Goal: Information Seeking & Learning: Learn about a topic

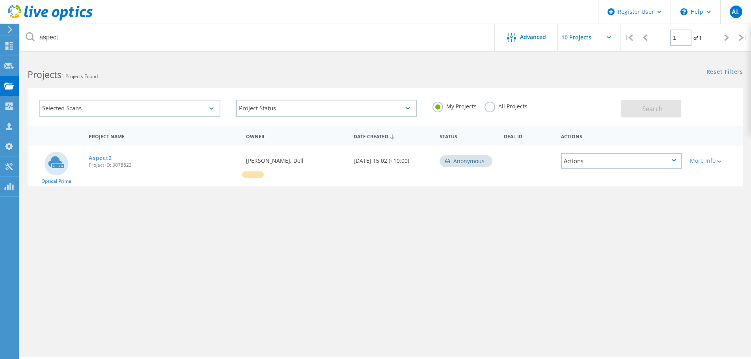
click at [486, 108] on label "All Projects" at bounding box center [506, 105] width 43 height 7
click at [0, 0] on input "All Projects" at bounding box center [0, 0] width 0 height 0
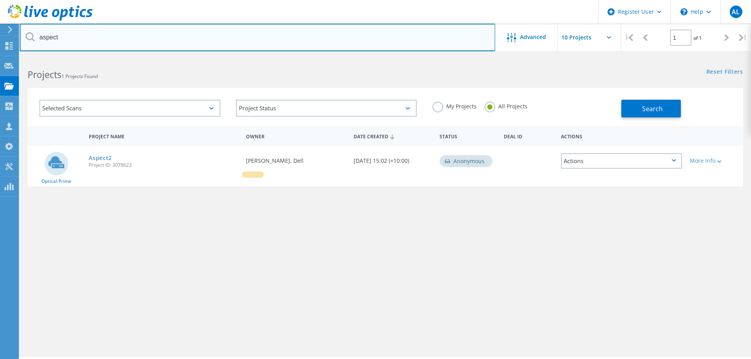
click at [252, 38] on input "aspect" at bounding box center [257, 38] width 475 height 28
click at [253, 41] on input "aspect" at bounding box center [257, 38] width 475 height 28
type input "wentworth"
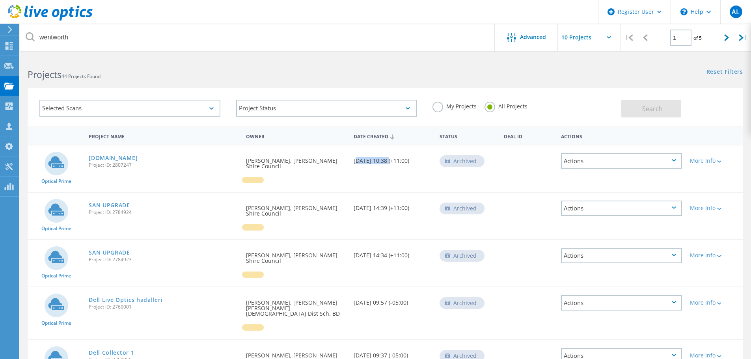
drag, startPoint x: 385, startPoint y: 160, endPoint x: 352, endPoint y: 165, distance: 33.8
click at [352, 165] on div "Date Created 03/07/2025, 10:38 (+11:00)" at bounding box center [393, 158] width 86 height 26
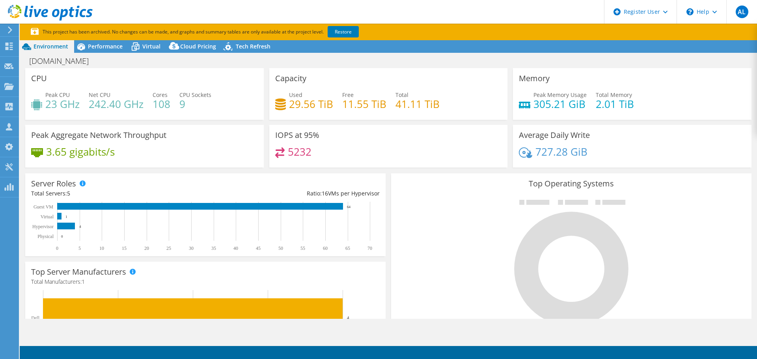
select select "USD"
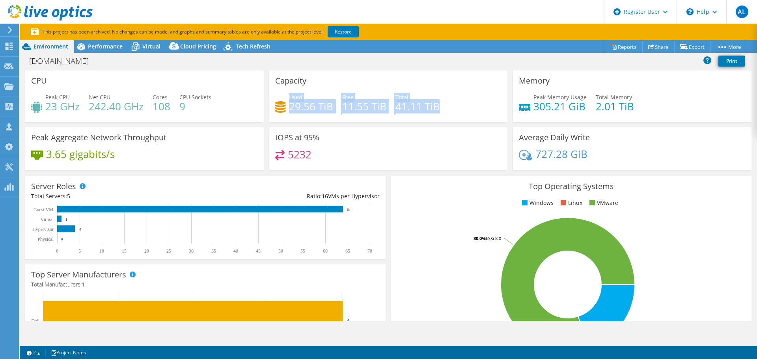
drag, startPoint x: 446, startPoint y: 108, endPoint x: 288, endPoint y: 99, distance: 158.0
click at [288, 99] on div "Used 29.56 TiB Free 11.55 TiB Total 41.11 TiB" at bounding box center [388, 106] width 227 height 26
click at [333, 127] on div "Capacity Used 29.56 TiB Free 11.55 TiB Total 41.11 TiB" at bounding box center [389, 99] width 244 height 57
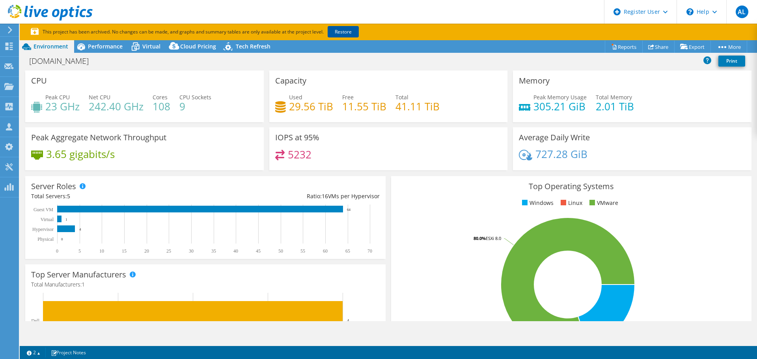
click at [354, 34] on link "Restore" at bounding box center [343, 31] width 31 height 11
click at [111, 50] on span "Performance" at bounding box center [105, 46] width 35 height 7
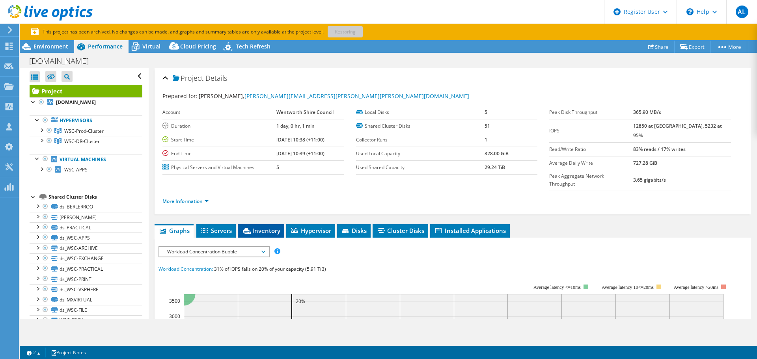
click at [276, 227] on span "Inventory" at bounding box center [261, 231] width 39 height 8
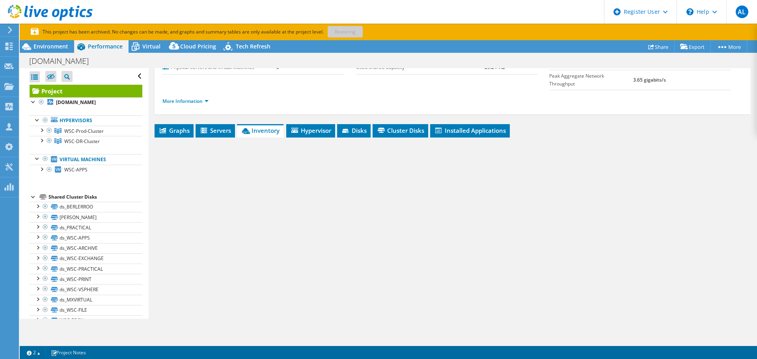
scroll to position [101, 0]
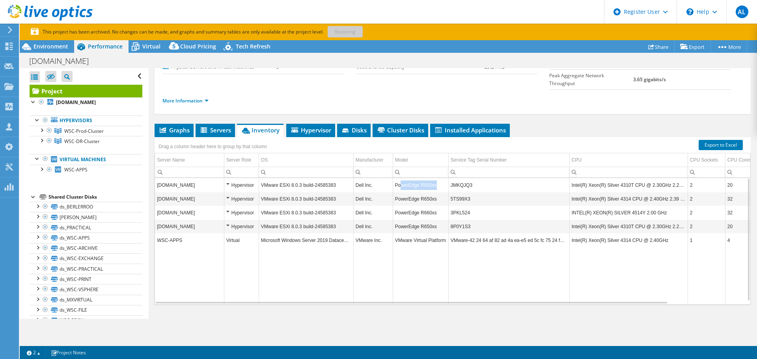
drag, startPoint x: 441, startPoint y: 170, endPoint x: 402, endPoint y: 175, distance: 39.3
click at [402, 178] on td "PowerEdge R650xs" at bounding box center [421, 185] width 56 height 14
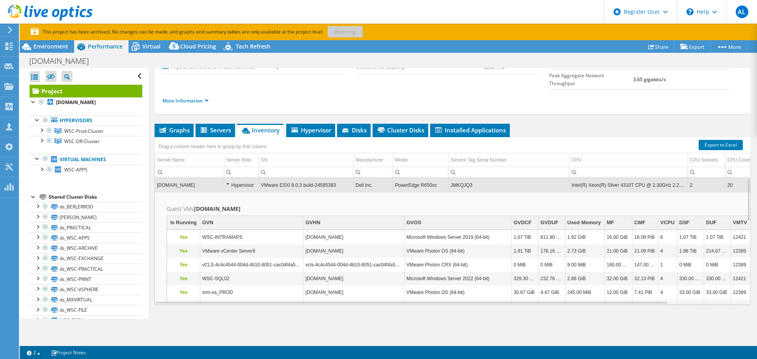
click at [434, 178] on td "PowerEdge R650xs" at bounding box center [421, 185] width 56 height 14
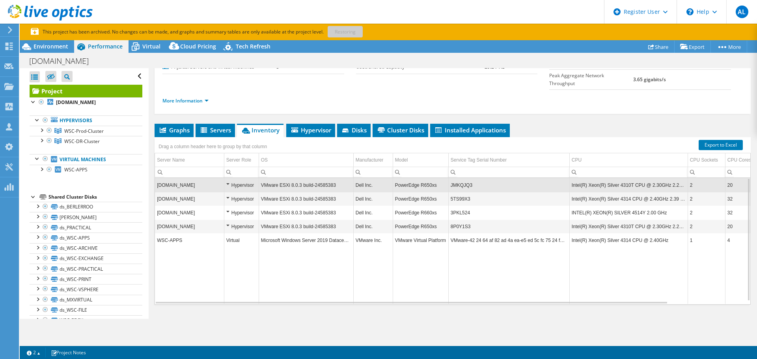
click at [440, 270] on td "Data grid" at bounding box center [421, 275] width 56 height 57
click at [319, 124] on li "Hypervisor" at bounding box center [310, 130] width 49 height 13
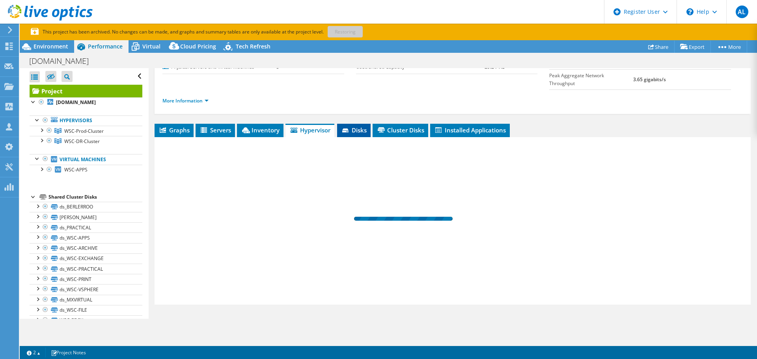
click at [351, 124] on li "Disks" at bounding box center [354, 130] width 34 height 13
click at [403, 124] on li "Cluster Disks" at bounding box center [401, 130] width 56 height 13
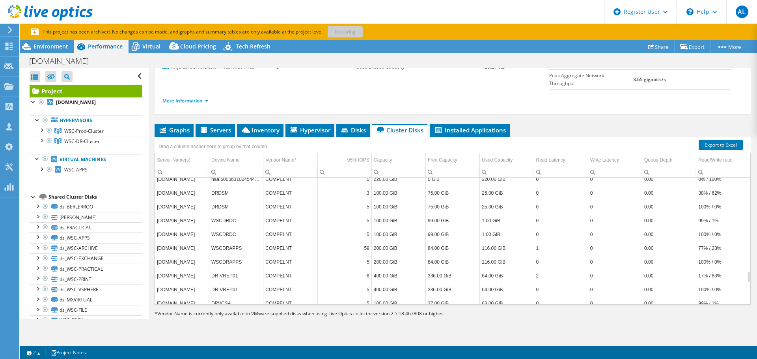
scroll to position [1282, 0]
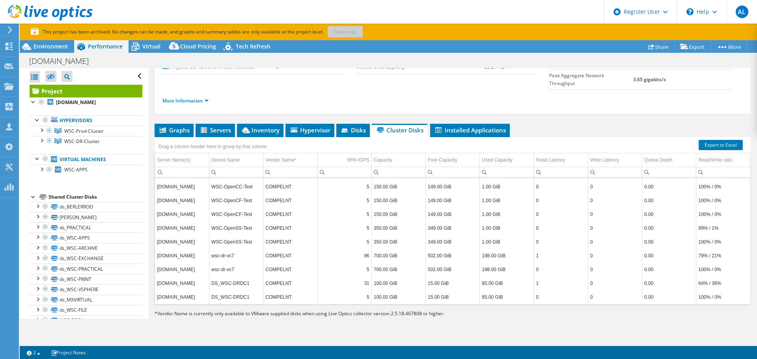
click at [307, 137] on div "Drag a column header here to group by that column" at bounding box center [453, 142] width 596 height 10
click at [211, 126] on span "Servers" at bounding box center [216, 130] width 32 height 8
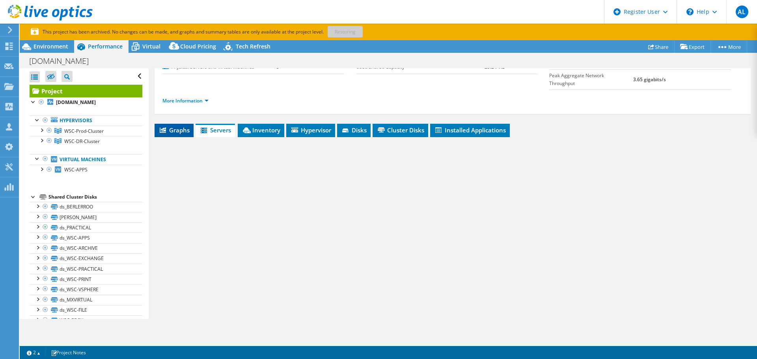
click at [157, 124] on li "Graphs" at bounding box center [174, 130] width 39 height 13
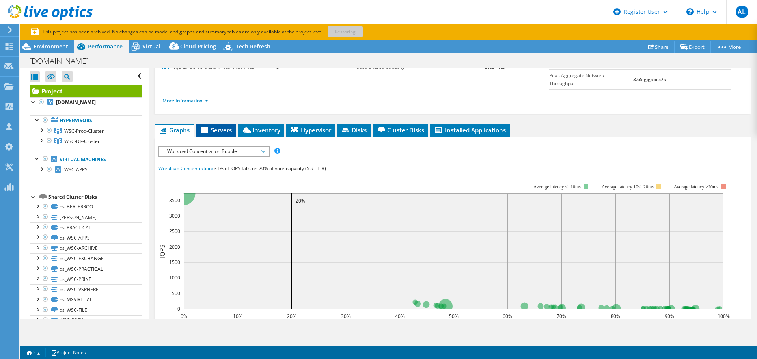
click at [225, 126] on span "Servers" at bounding box center [216, 130] width 32 height 8
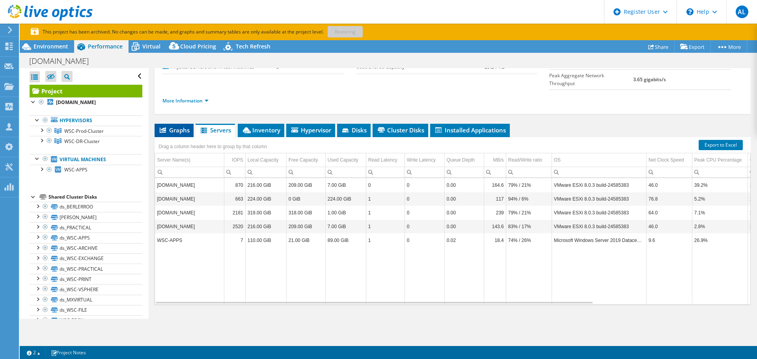
click at [187, 124] on li "Graphs" at bounding box center [174, 130] width 39 height 13
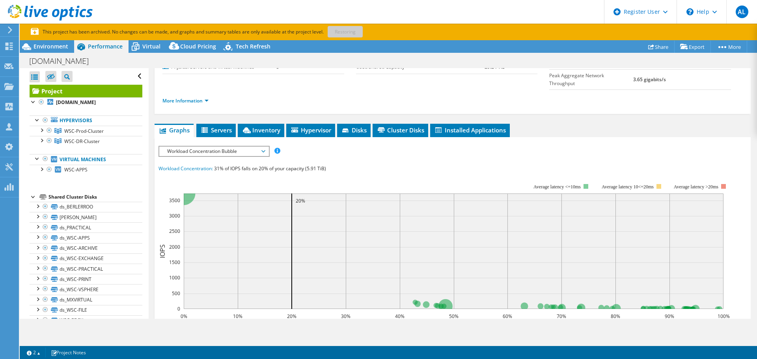
click at [202, 147] on span "Workload Concentration Bubble" at bounding box center [213, 151] width 101 height 9
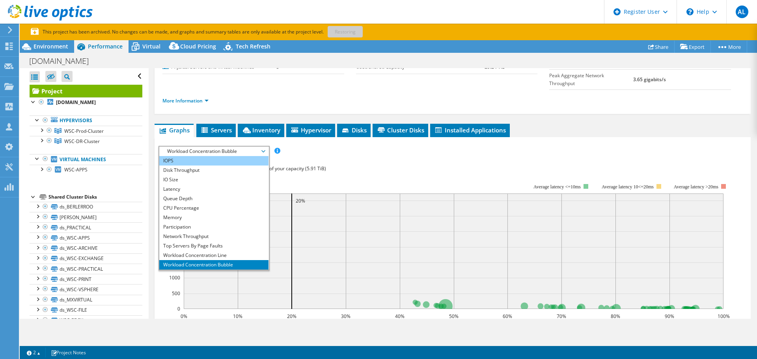
click at [212, 156] on li "IOPS" at bounding box center [213, 160] width 109 height 9
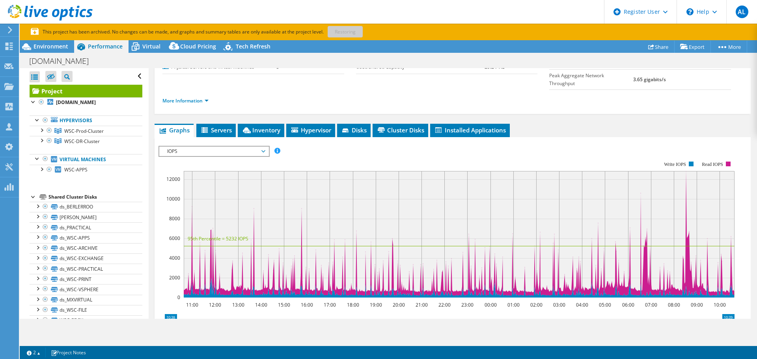
scroll to position [0, 0]
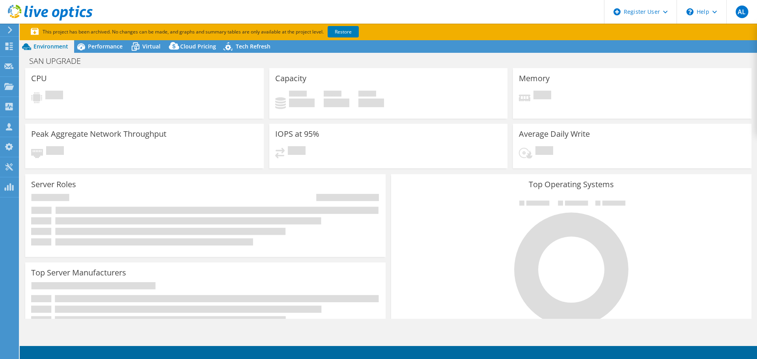
select select "USD"
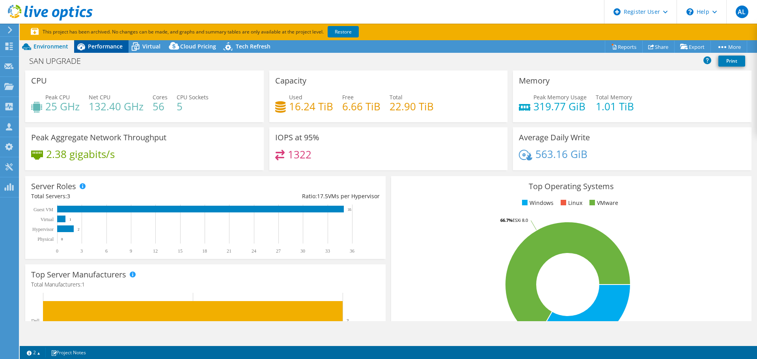
click at [115, 45] on span "Performance" at bounding box center [105, 46] width 35 height 7
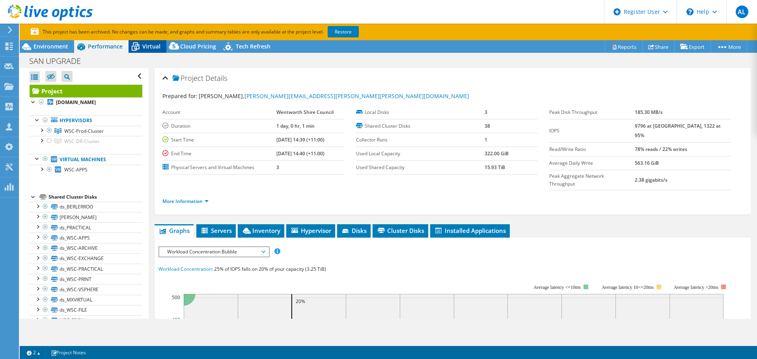
click at [151, 48] on span "Virtual" at bounding box center [151, 46] width 18 height 7
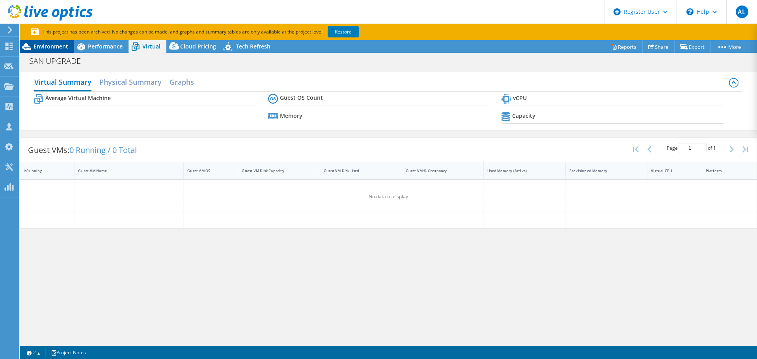
click at [60, 42] on div "Environment" at bounding box center [47, 46] width 54 height 13
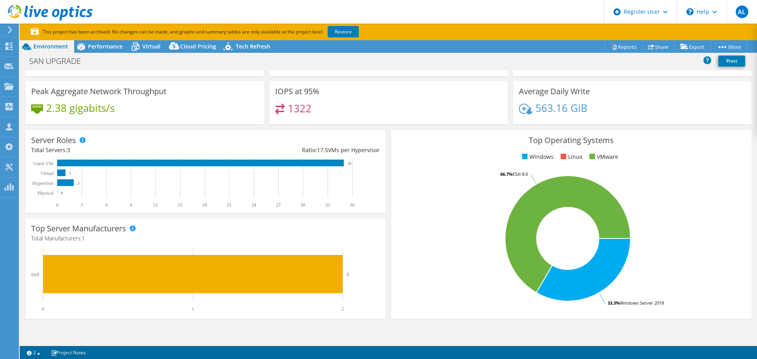
scroll to position [11, 0]
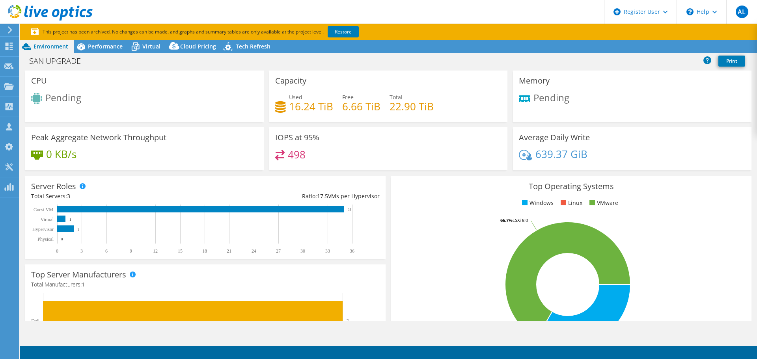
select select "USD"
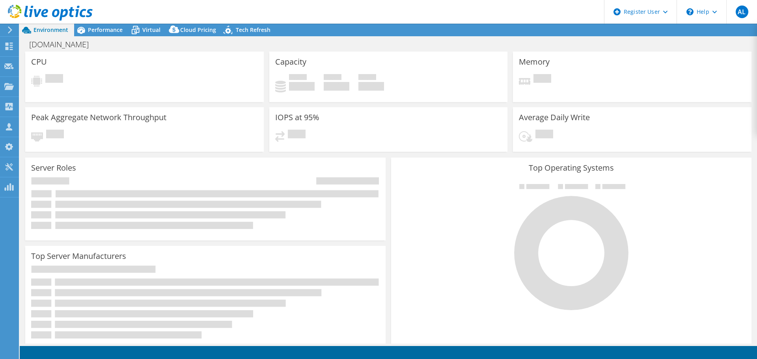
select select "USD"
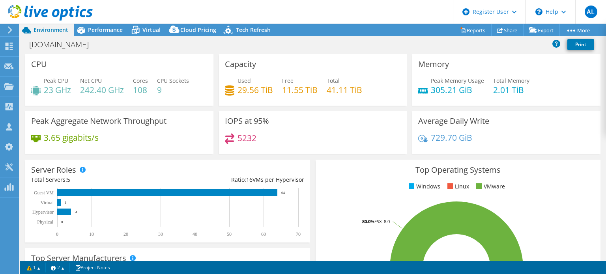
click at [208, 123] on div "Peak Aggregate Network Throughput 3.65 gigabits/s" at bounding box center [119, 132] width 188 height 43
click at [121, 34] on div "Performance" at bounding box center [101, 30] width 54 height 13
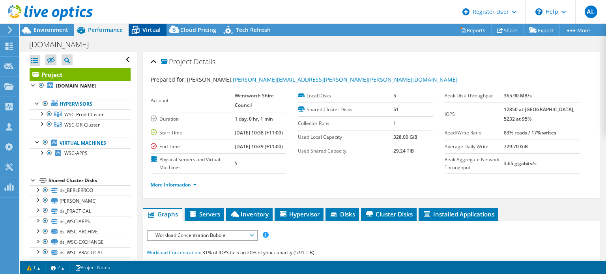
click at [131, 32] on icon at bounding box center [136, 30] width 14 height 14
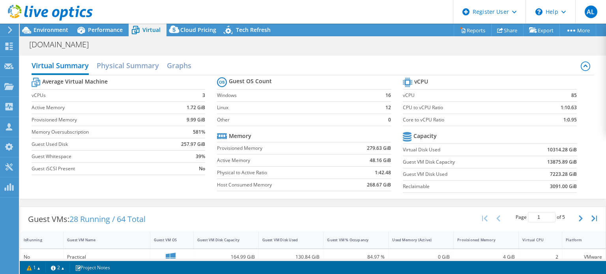
scroll to position [103, 0]
click at [54, 31] on span "Environment" at bounding box center [51, 29] width 35 height 7
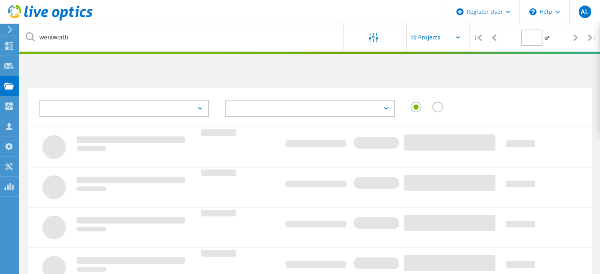
type input "1"
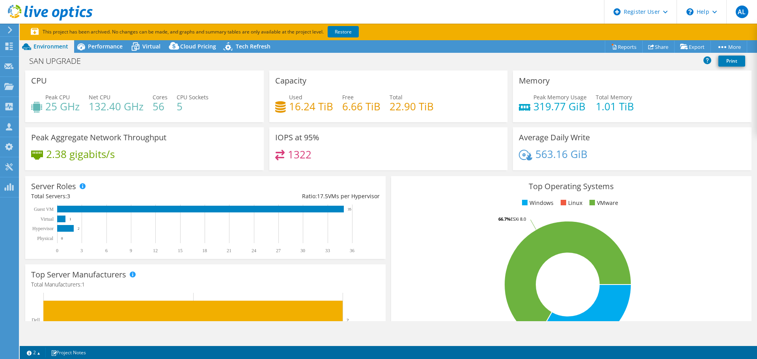
select select "USD"
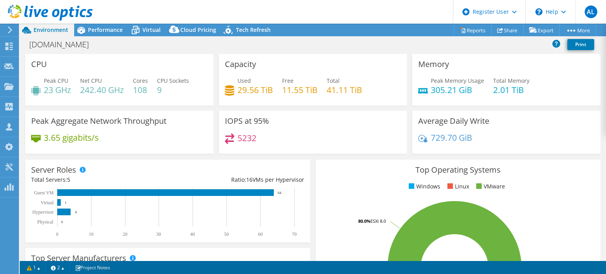
select select "USD"
